Goal: Task Accomplishment & Management: Use online tool/utility

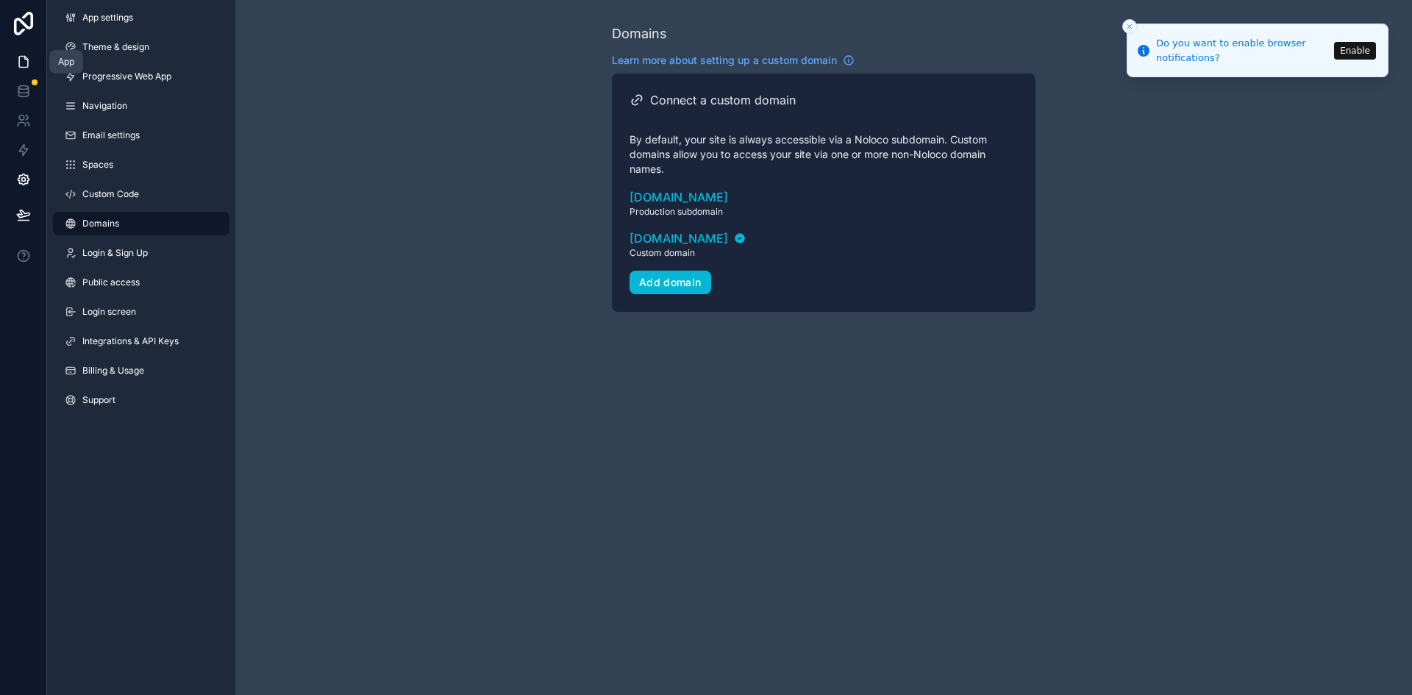
click at [25, 65] on icon at bounding box center [23, 61] width 15 height 15
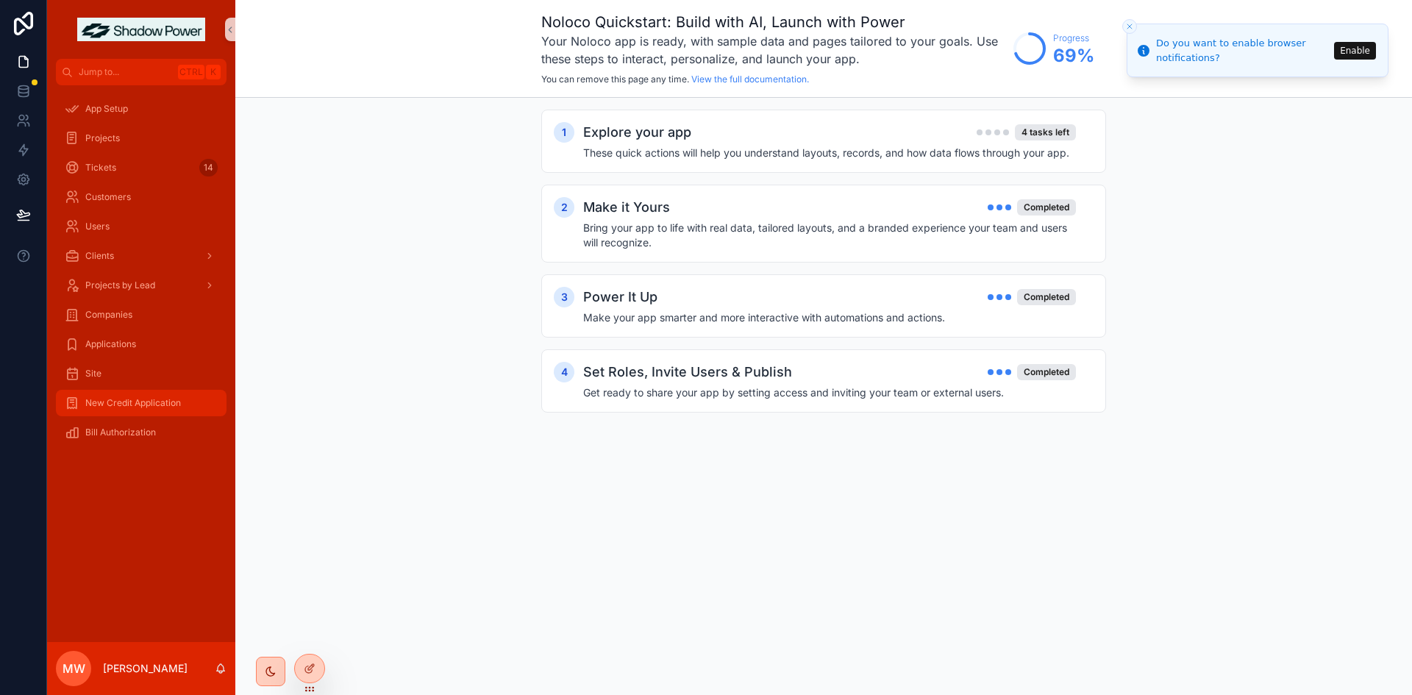
click at [136, 401] on span "New Credit Application" at bounding box center [133, 403] width 96 height 12
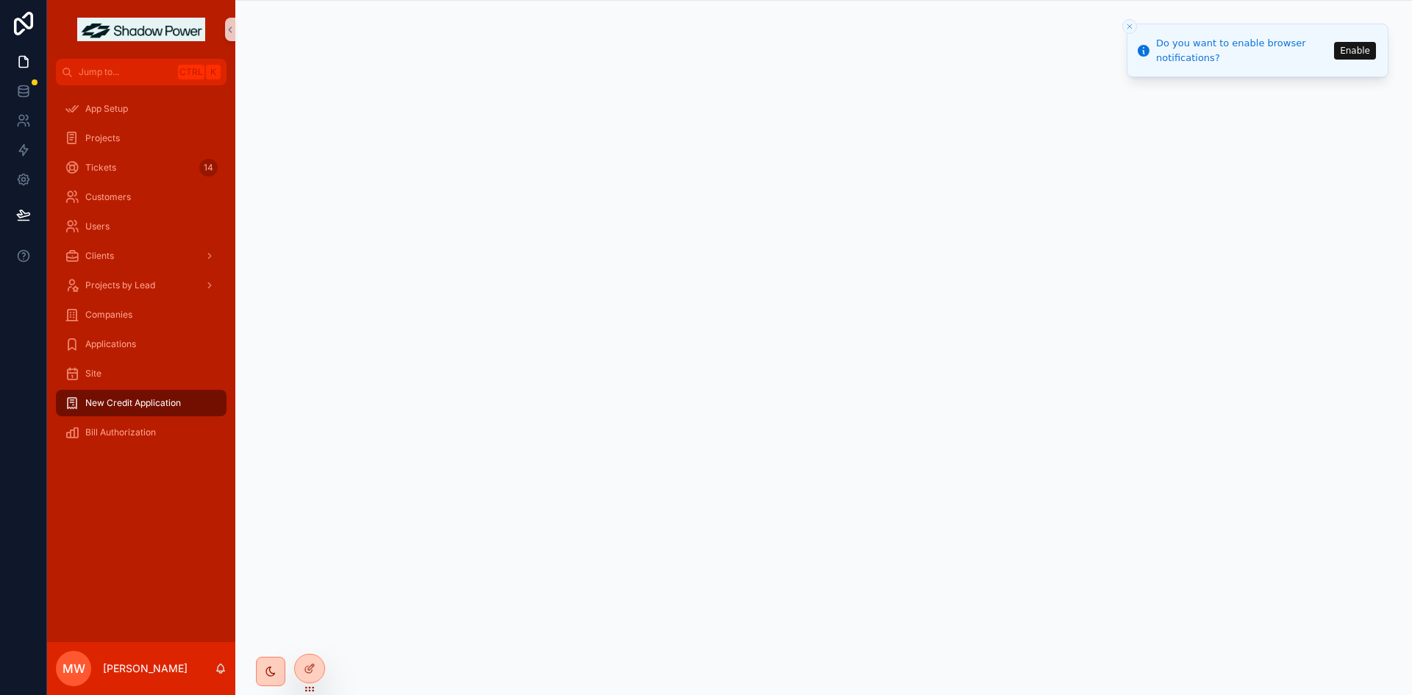
click at [1346, 51] on button "Enable" at bounding box center [1355, 51] width 42 height 18
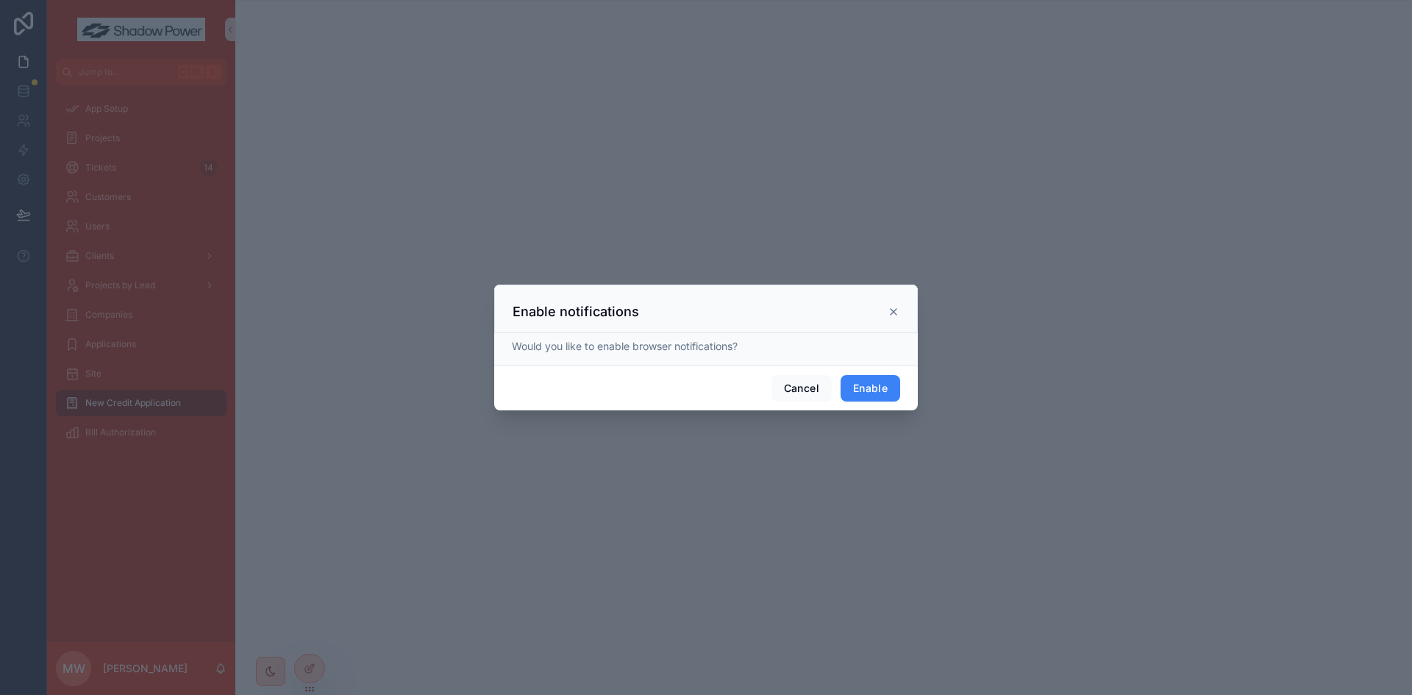
click at [850, 391] on button "Enable" at bounding box center [871, 388] width 60 height 26
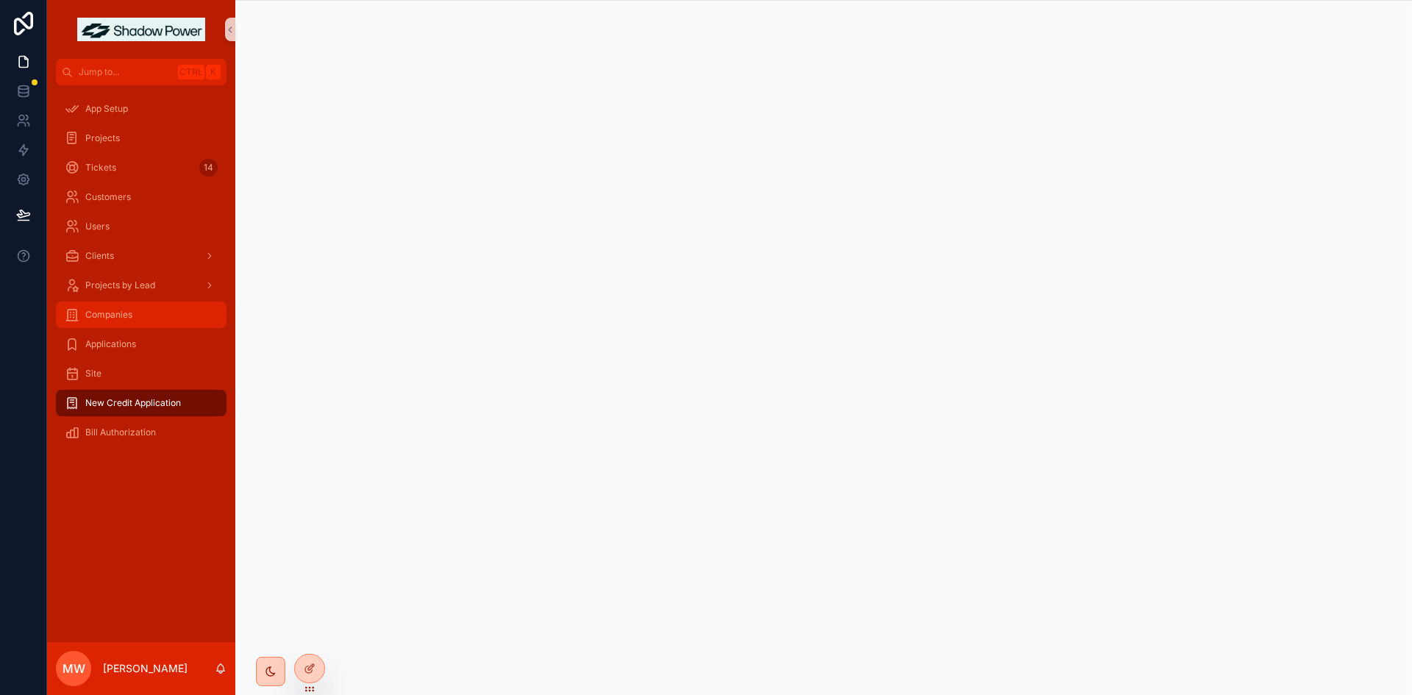
click at [112, 315] on span "Companies" at bounding box center [108, 315] width 47 height 12
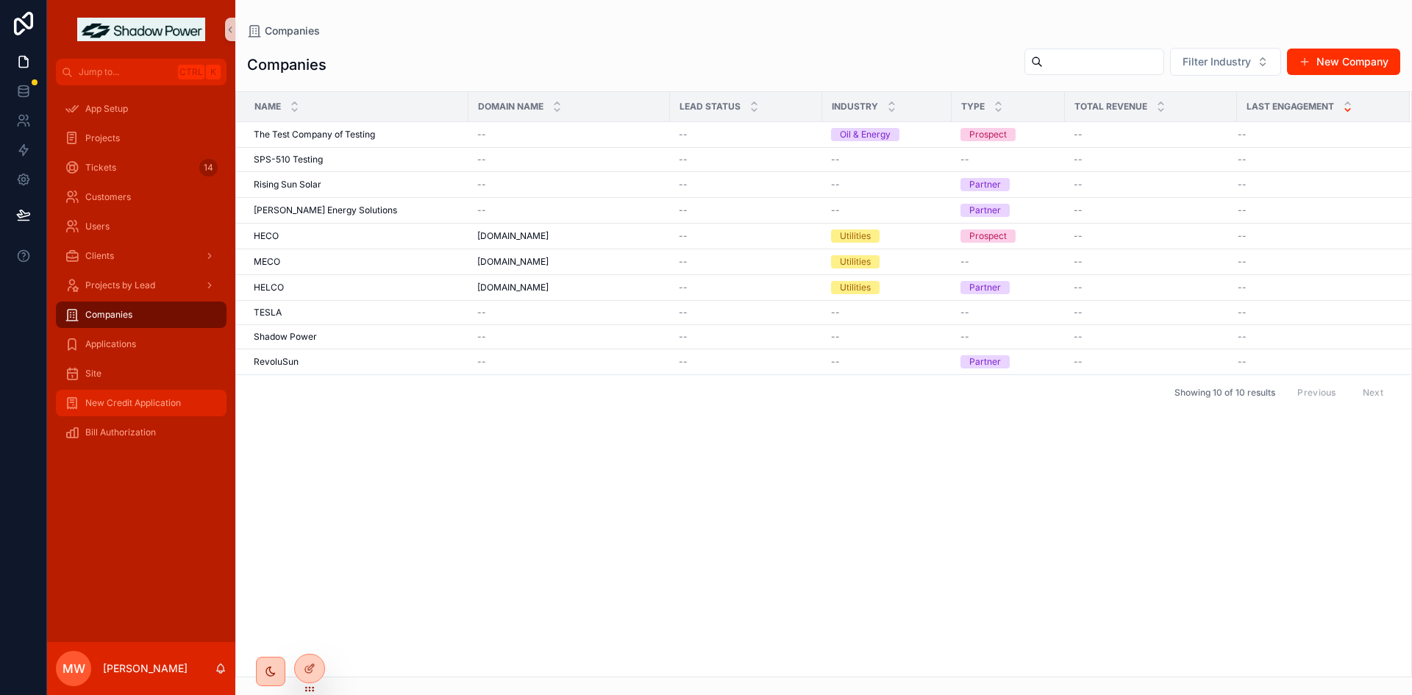
click at [132, 402] on span "New Credit Application" at bounding box center [133, 403] width 96 height 12
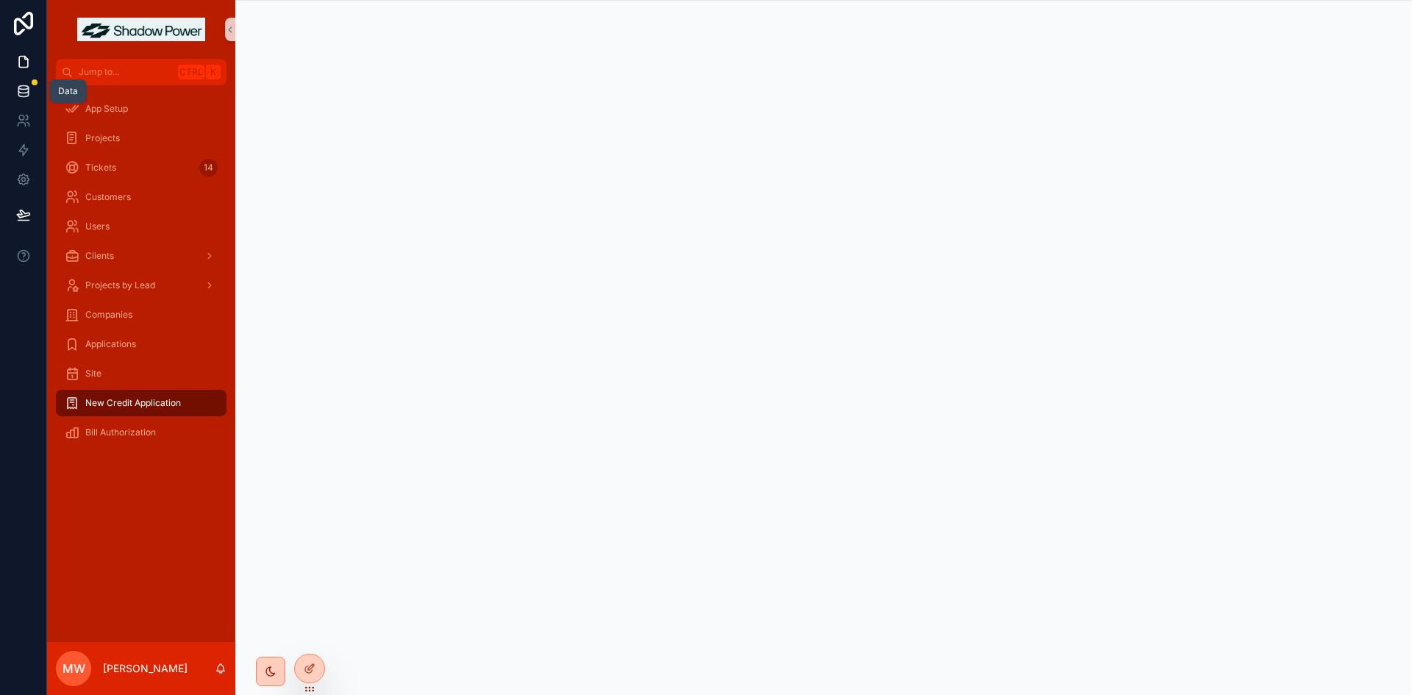
click at [9, 89] on link at bounding box center [23, 91] width 46 height 29
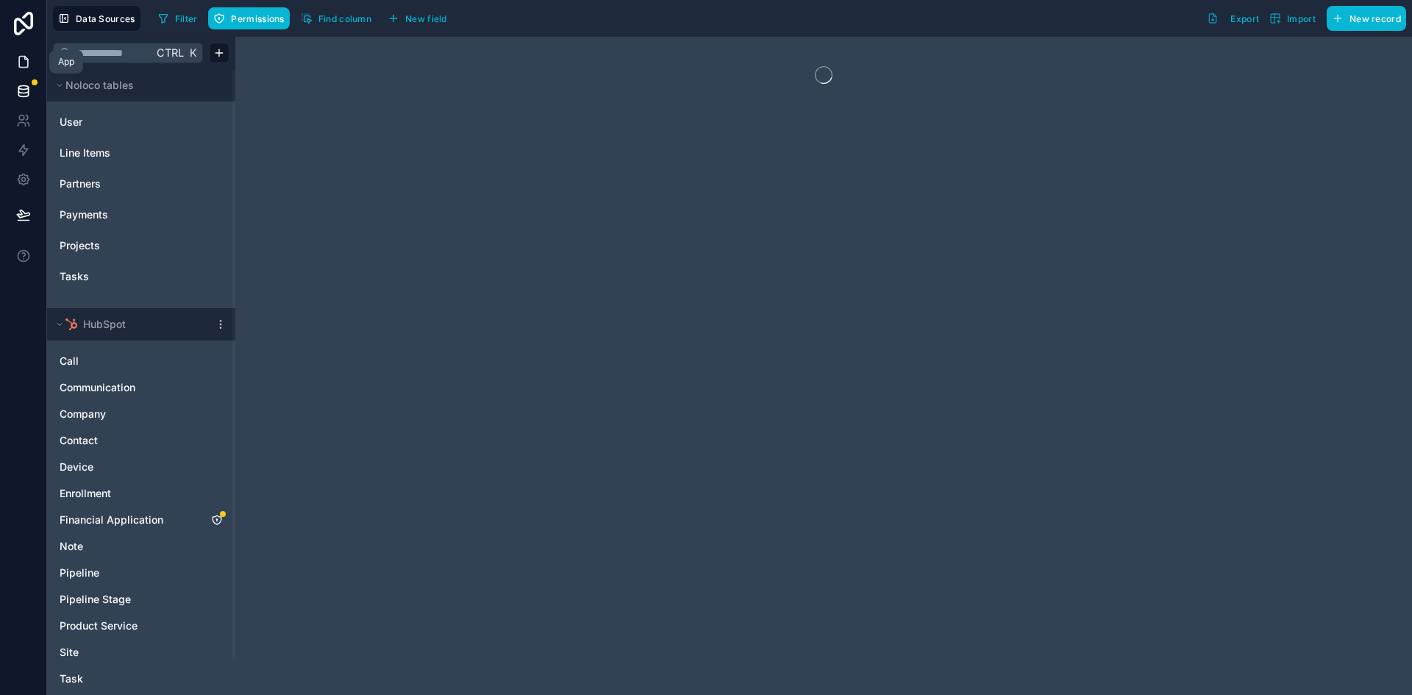
click at [24, 60] on icon at bounding box center [23, 61] width 15 height 15
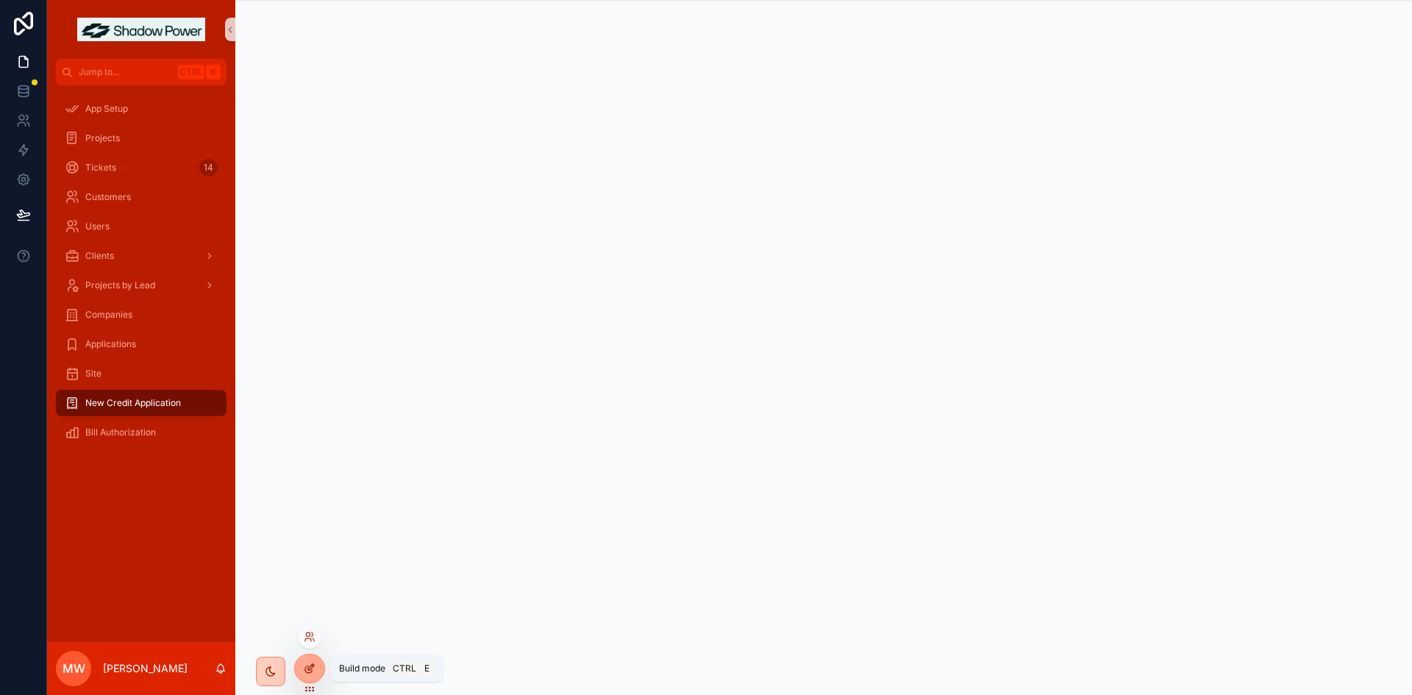
click at [312, 664] on icon at bounding box center [310, 669] width 12 height 12
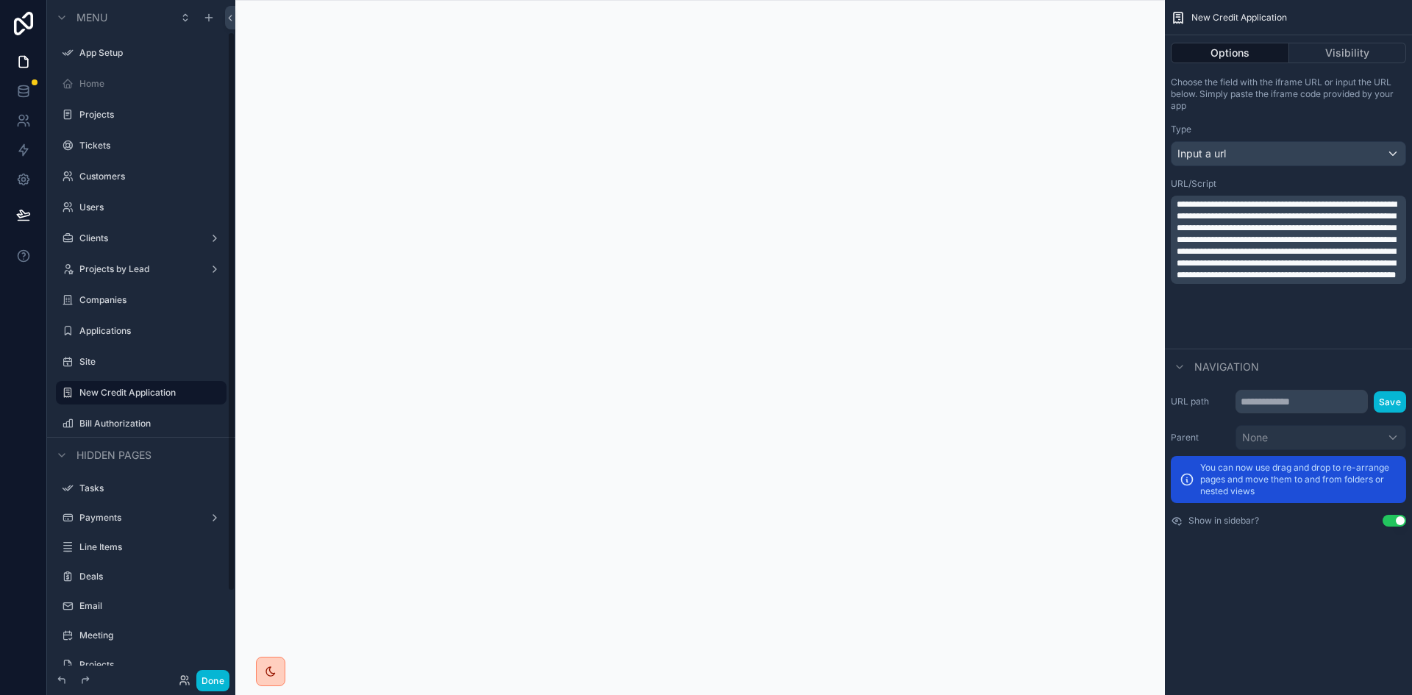
scroll to position [38, 0]
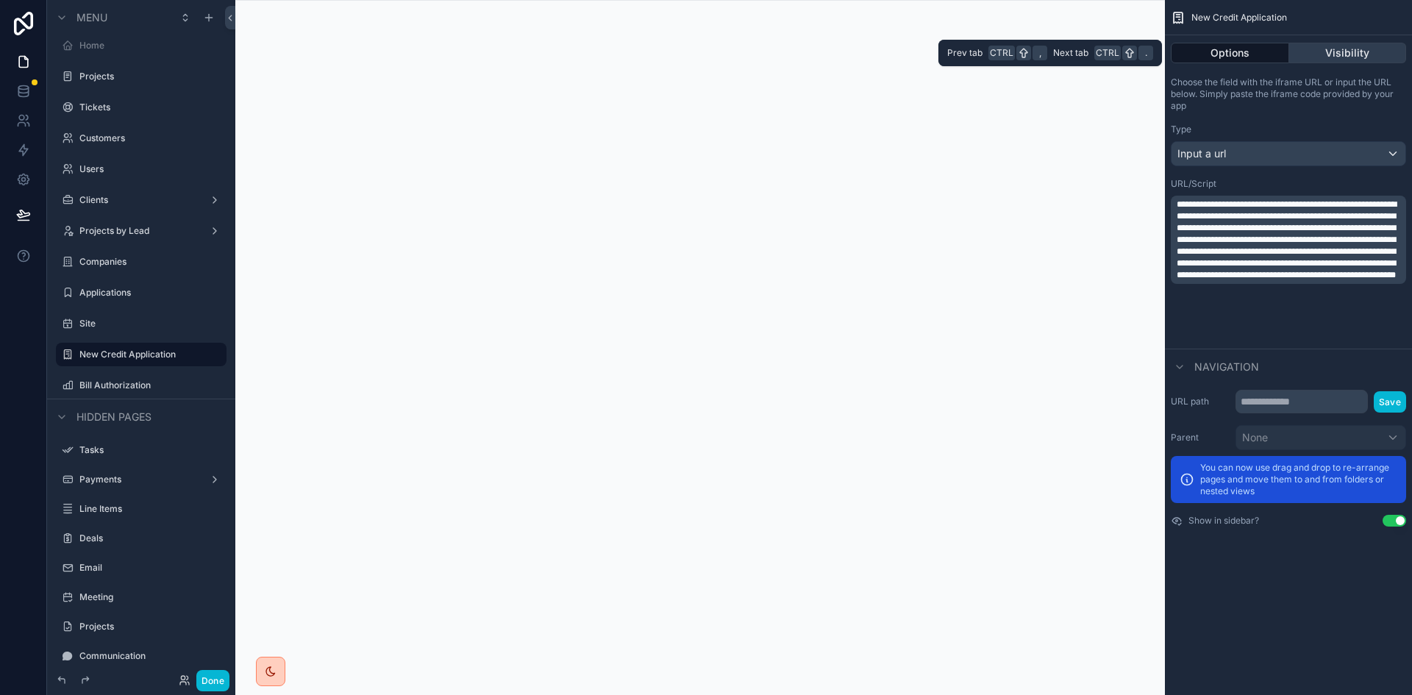
click at [1349, 56] on button "Visibility" at bounding box center [1349, 53] width 118 height 21
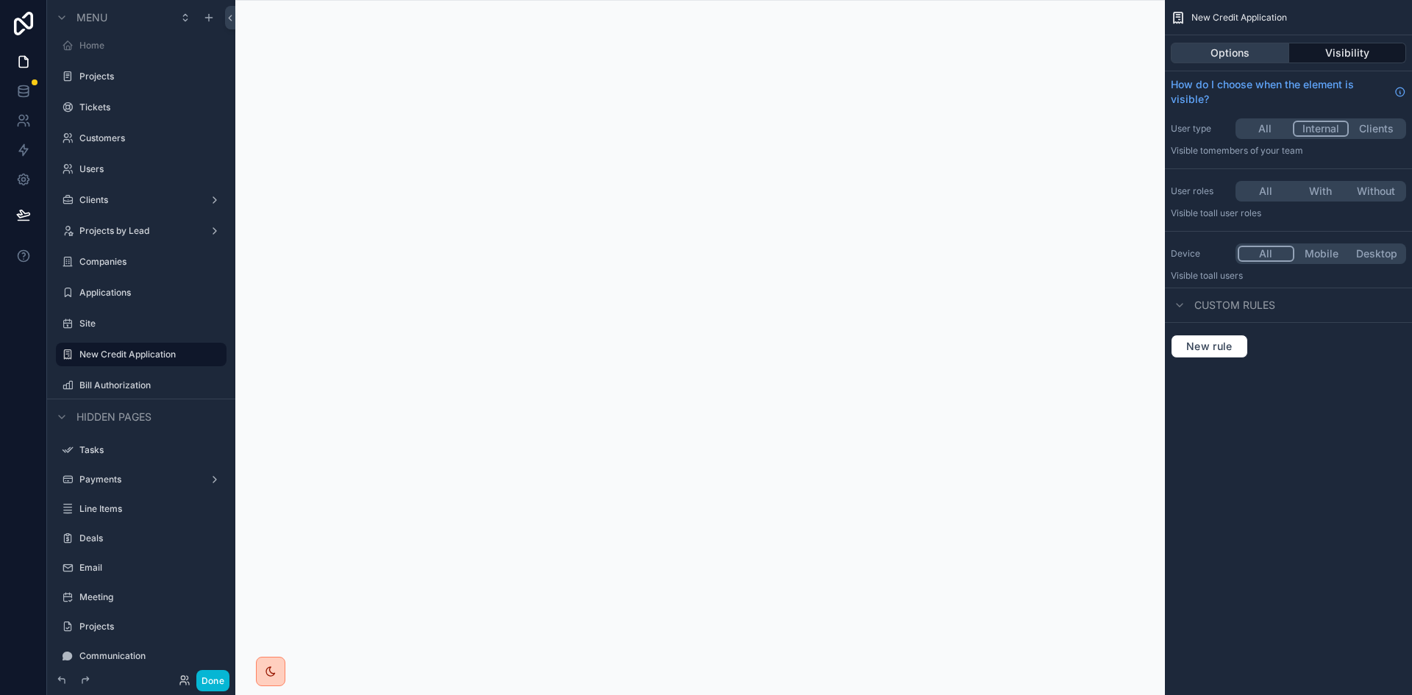
click at [1240, 51] on button "Options" at bounding box center [1230, 53] width 118 height 21
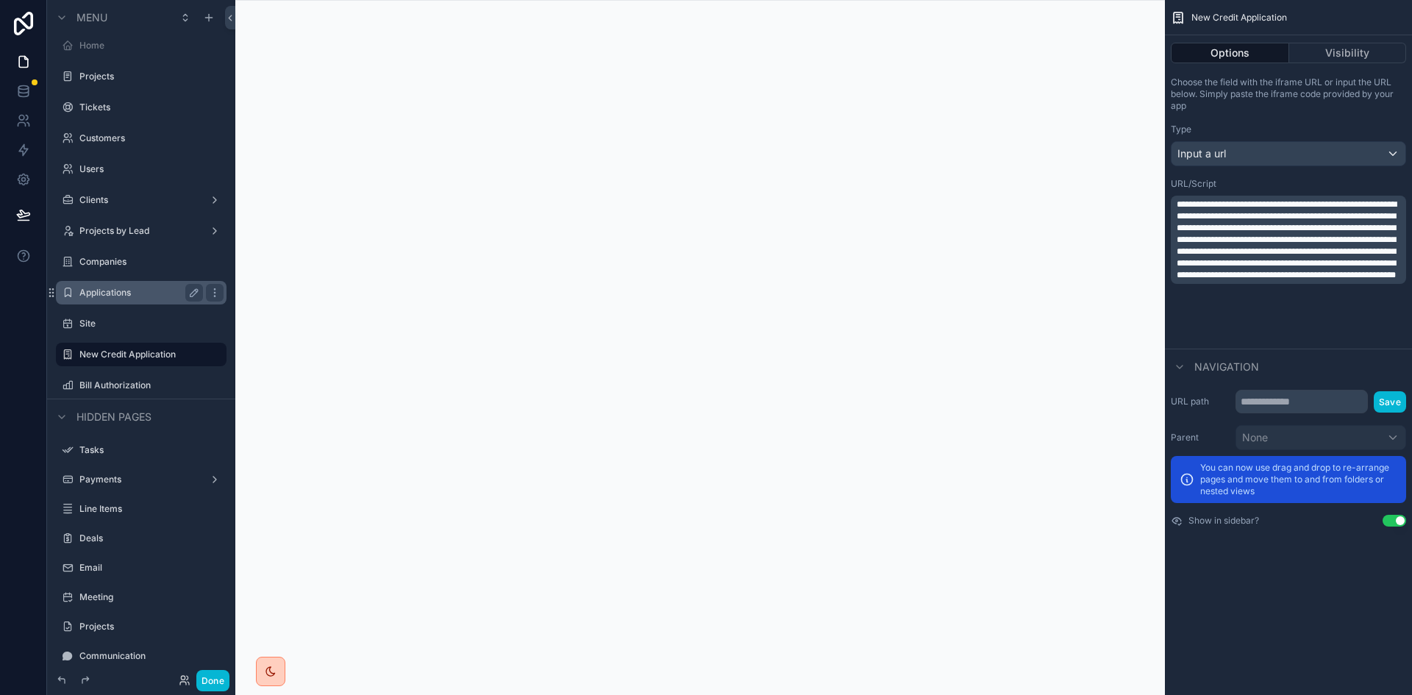
click at [121, 289] on label "Applications" at bounding box center [138, 293] width 118 height 12
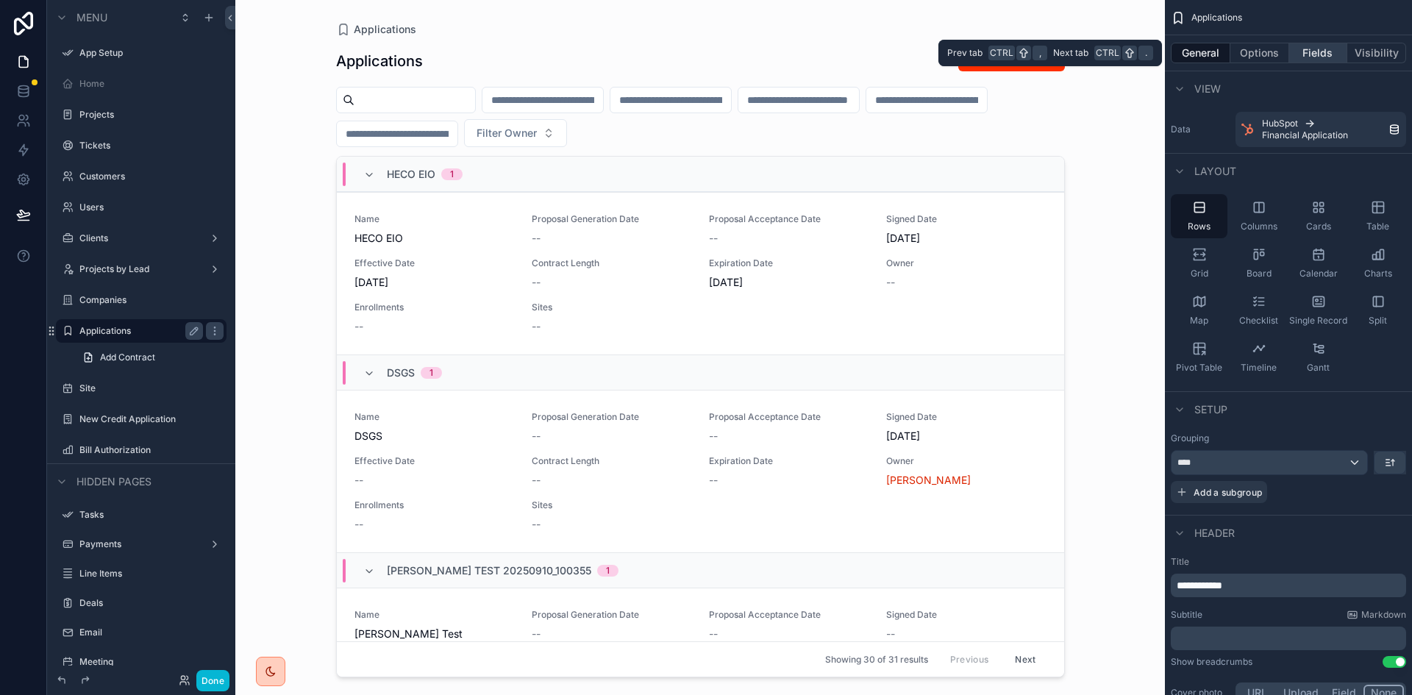
click at [1321, 47] on button "Fields" at bounding box center [1319, 53] width 59 height 21
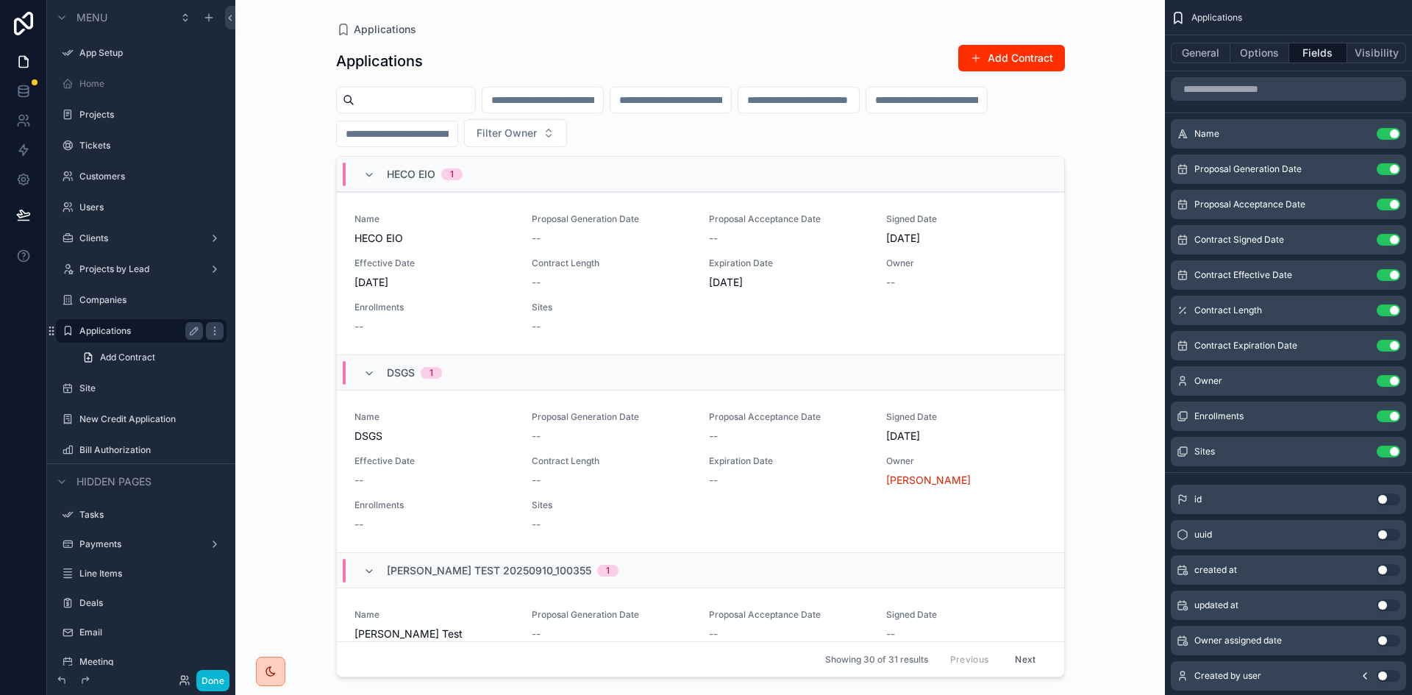
click at [549, 45] on div "scrollable content" at bounding box center [700, 339] width 753 height 678
click at [395, 25] on span "Applications" at bounding box center [385, 29] width 63 height 15
click at [385, 63] on h1 "Applications" at bounding box center [379, 61] width 87 height 21
click at [1220, 49] on button "General" at bounding box center [1201, 53] width 60 height 21
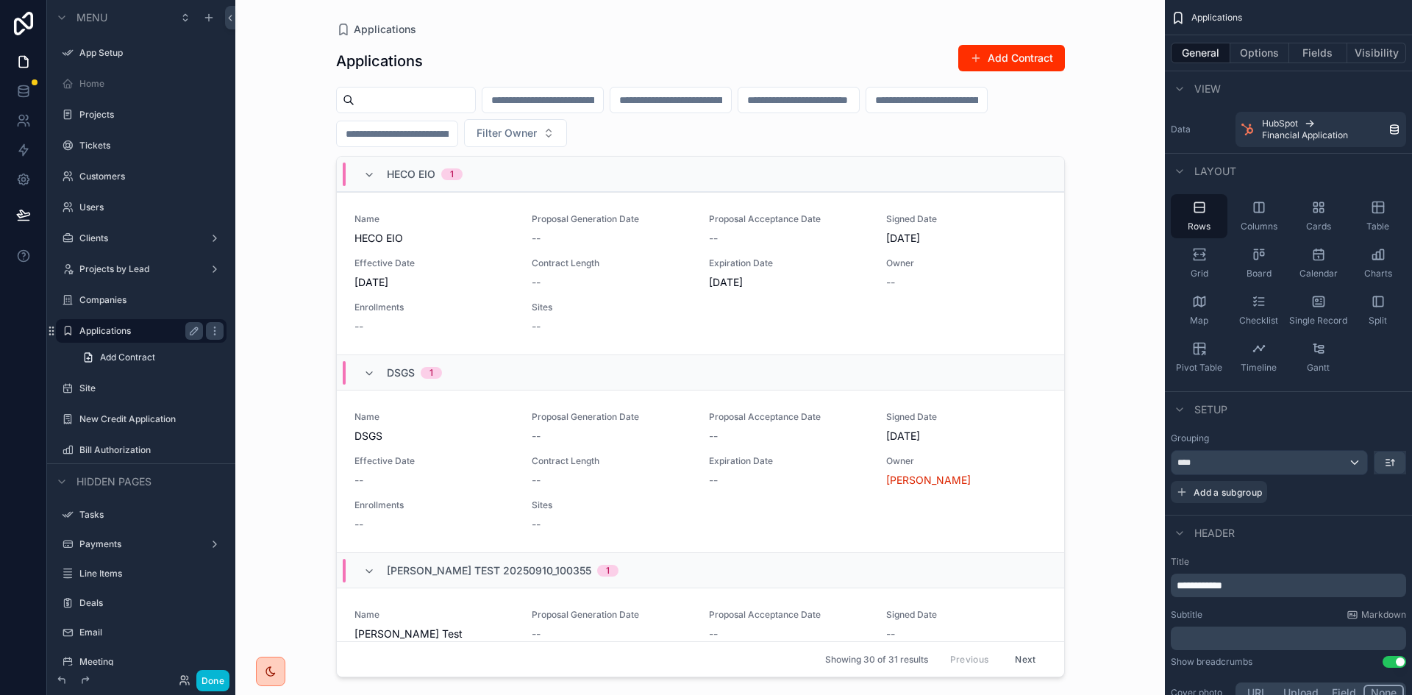
click at [408, 65] on h1 "Applications" at bounding box center [379, 61] width 87 height 21
click at [1244, 633] on p "﻿" at bounding box center [1290, 638] width 227 height 15
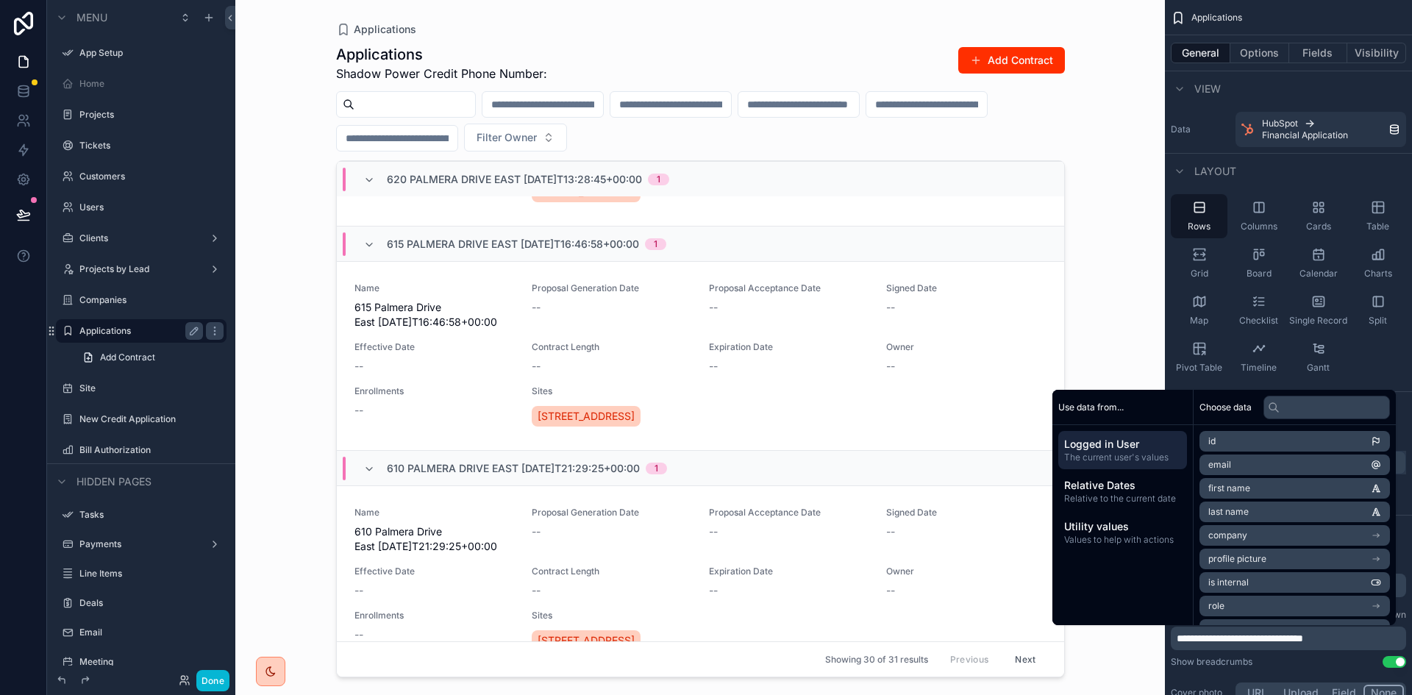
scroll to position [3458, 0]
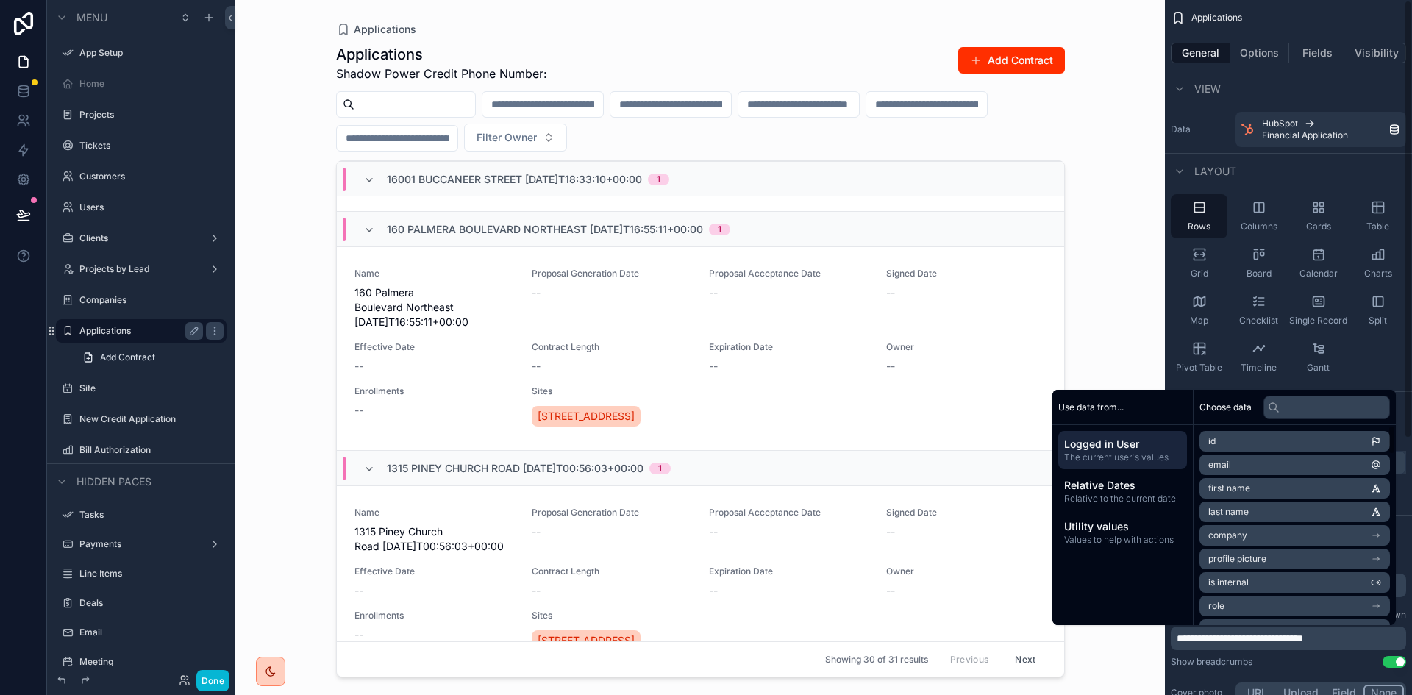
click at [1379, 636] on p "**********" at bounding box center [1290, 638] width 227 height 15
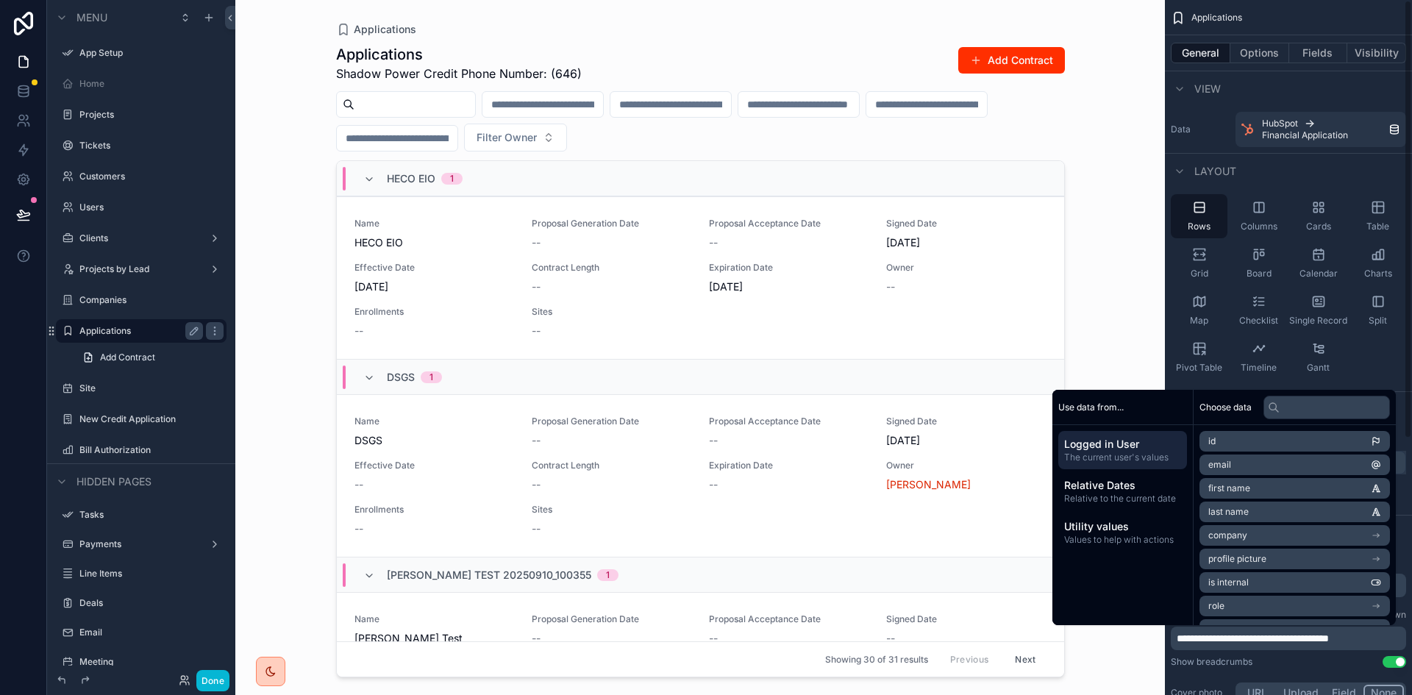
scroll to position [0, 0]
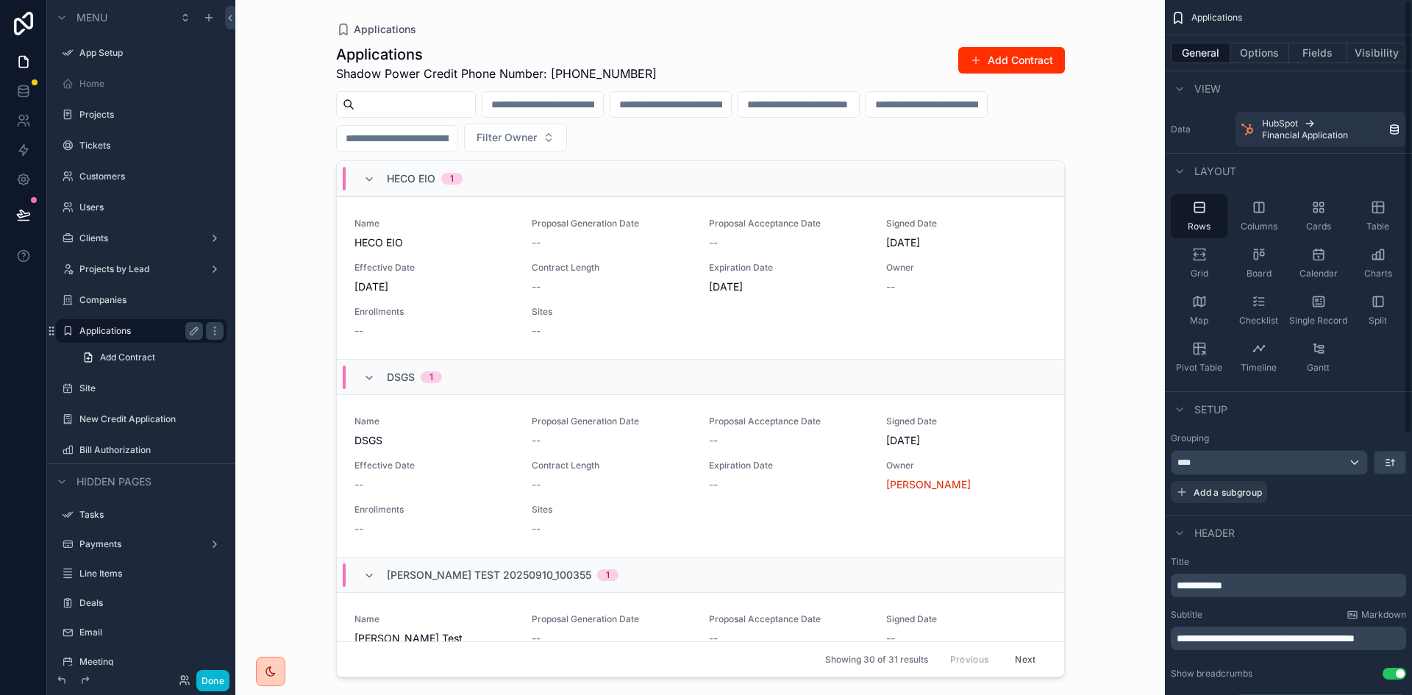
click at [1297, 672] on div "Show breadcrumbs Use setting" at bounding box center [1288, 674] width 235 height 12
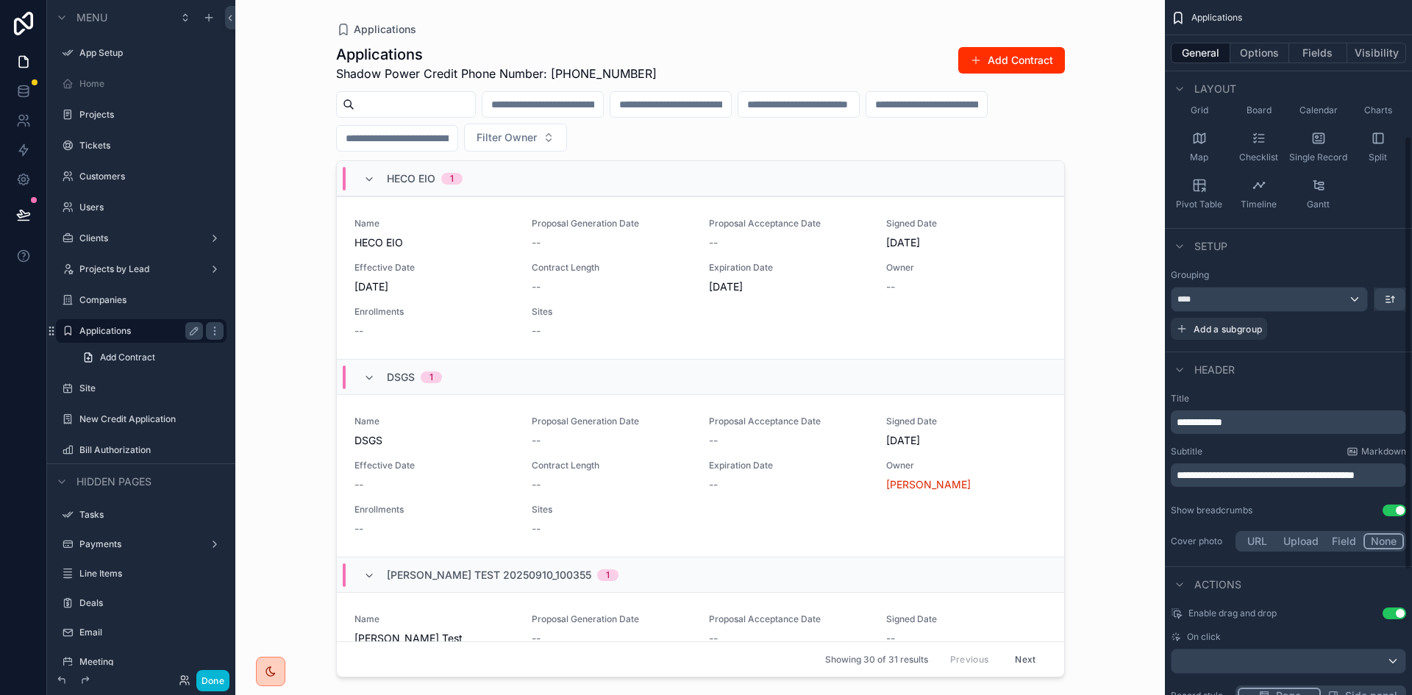
scroll to position [221, 0]
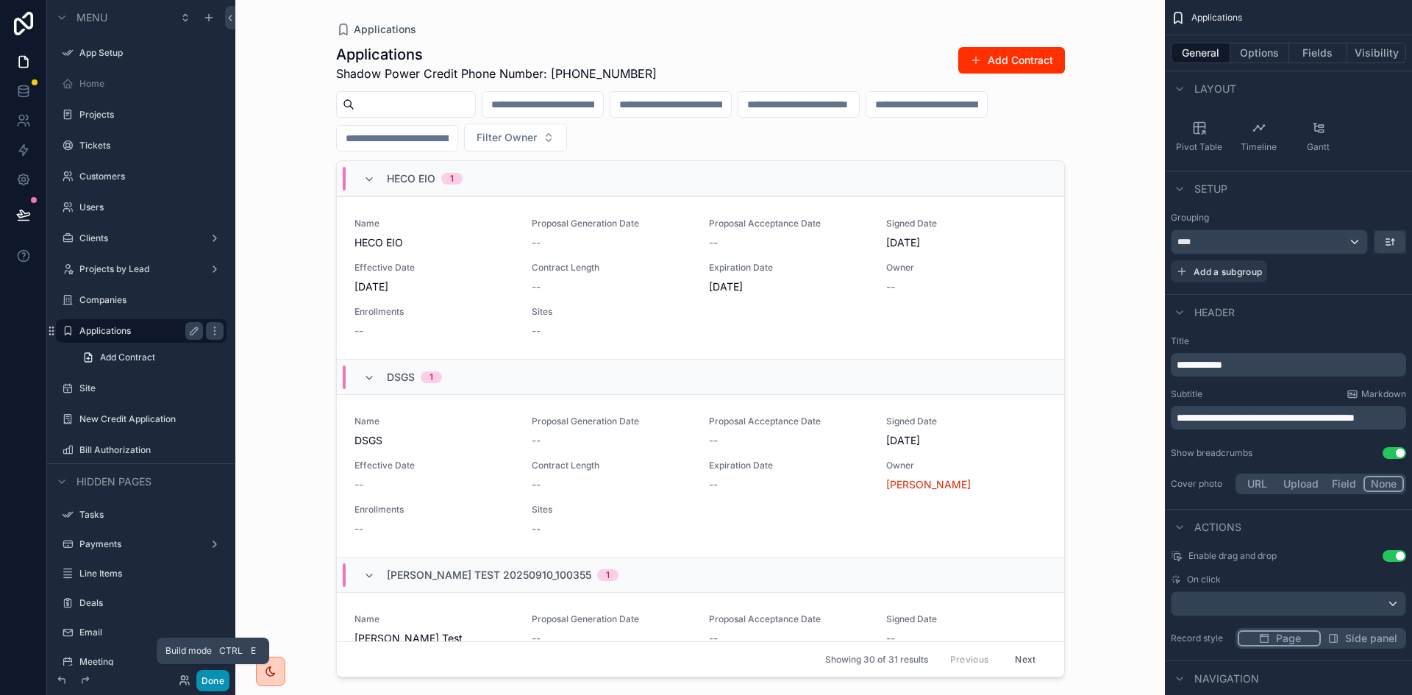
click at [218, 676] on button "Done" at bounding box center [212, 680] width 33 height 21
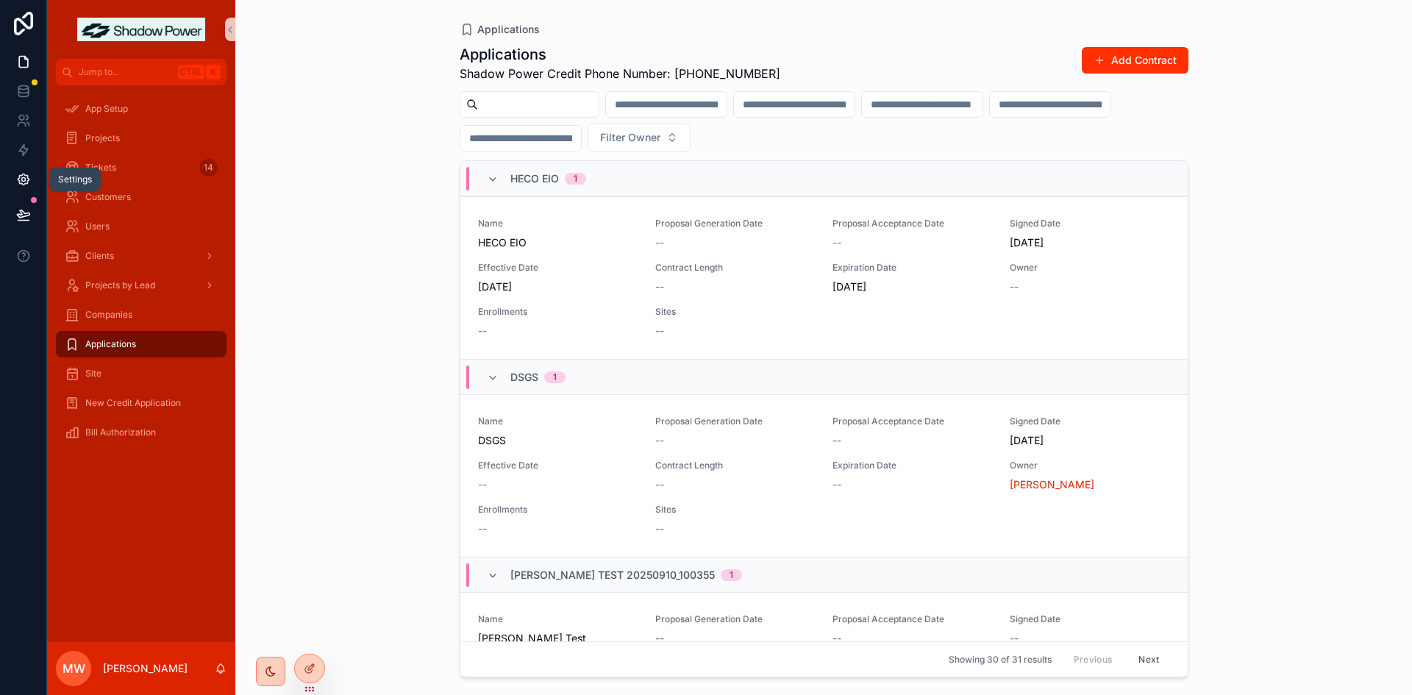
click at [18, 173] on icon at bounding box center [23, 179] width 15 height 15
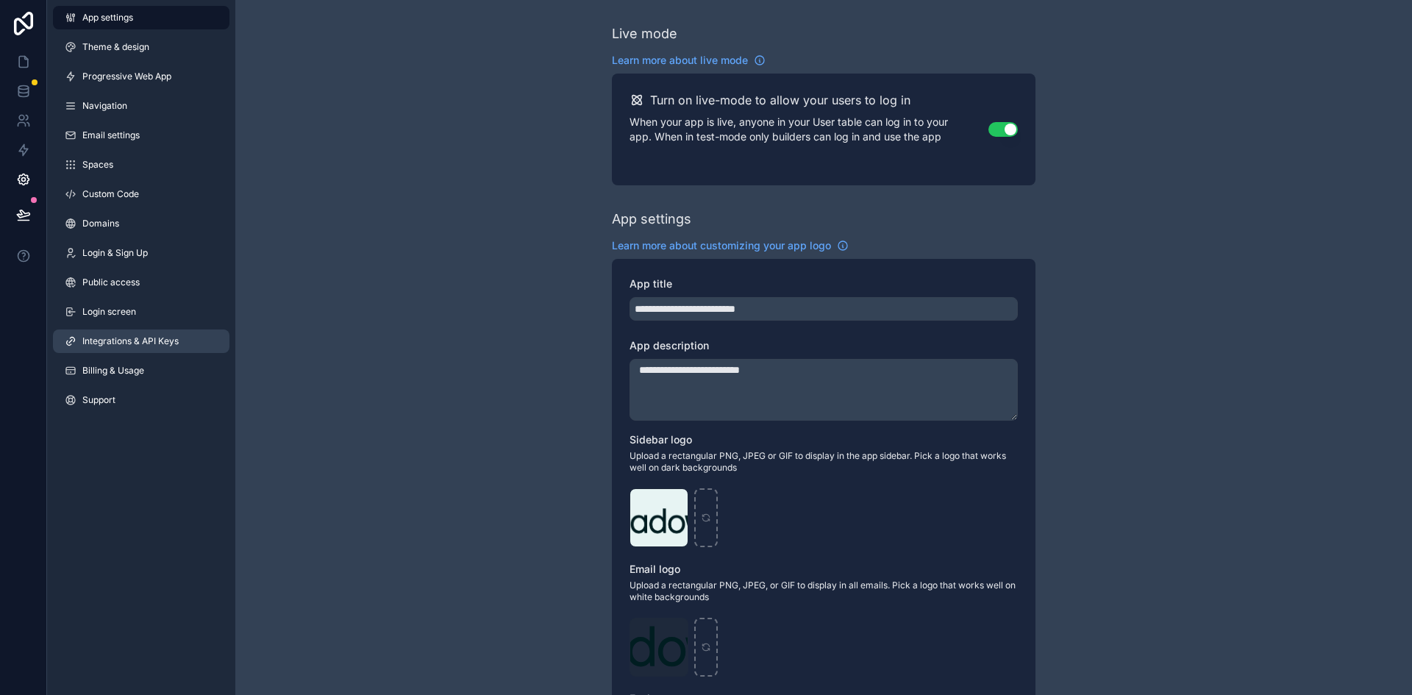
click at [129, 330] on link "Integrations & API Keys" at bounding box center [141, 342] width 177 height 24
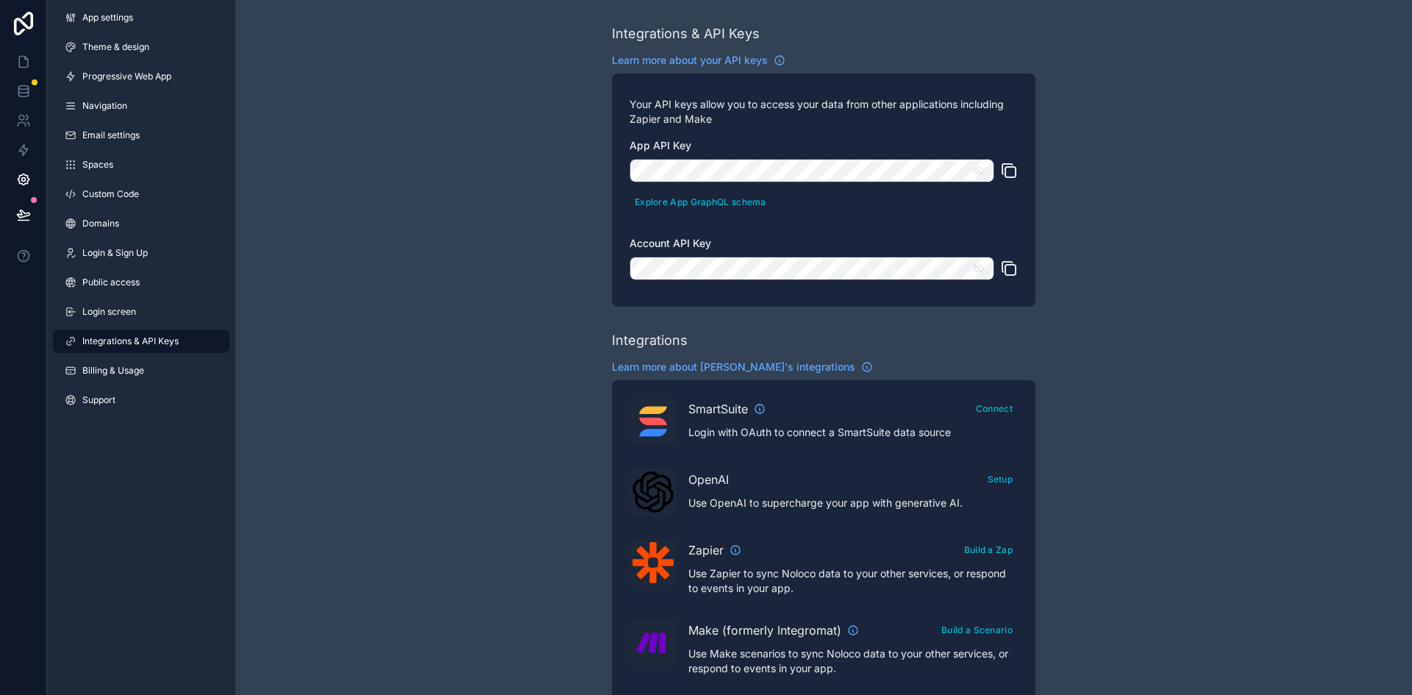
click at [1007, 168] on icon "scrollable content" at bounding box center [1009, 171] width 18 height 18
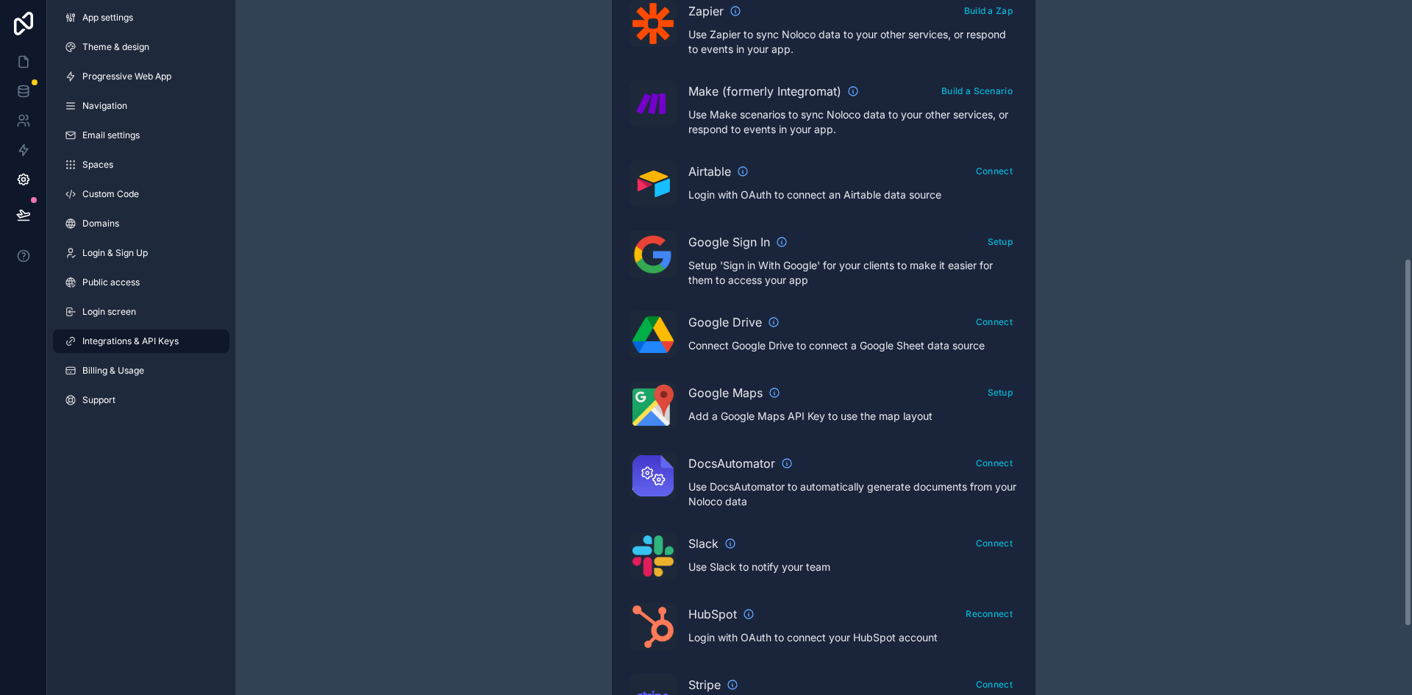
scroll to position [616, 0]
